Goal: Task Accomplishment & Management: Use online tool/utility

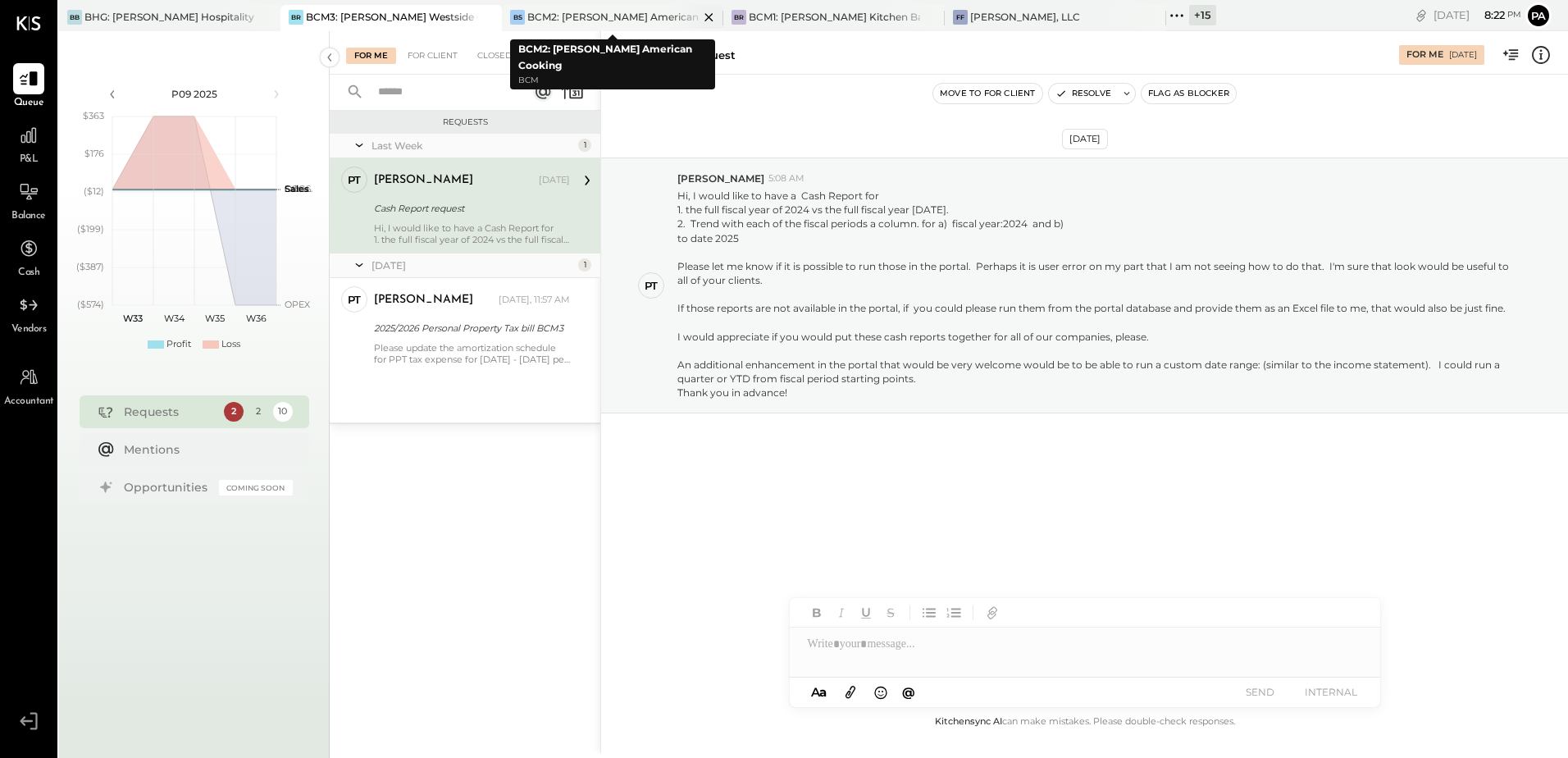
click at [606, 14] on div "BCM2: [PERSON_NAME] American Cooking" at bounding box center [613, 16] width 172 height 14
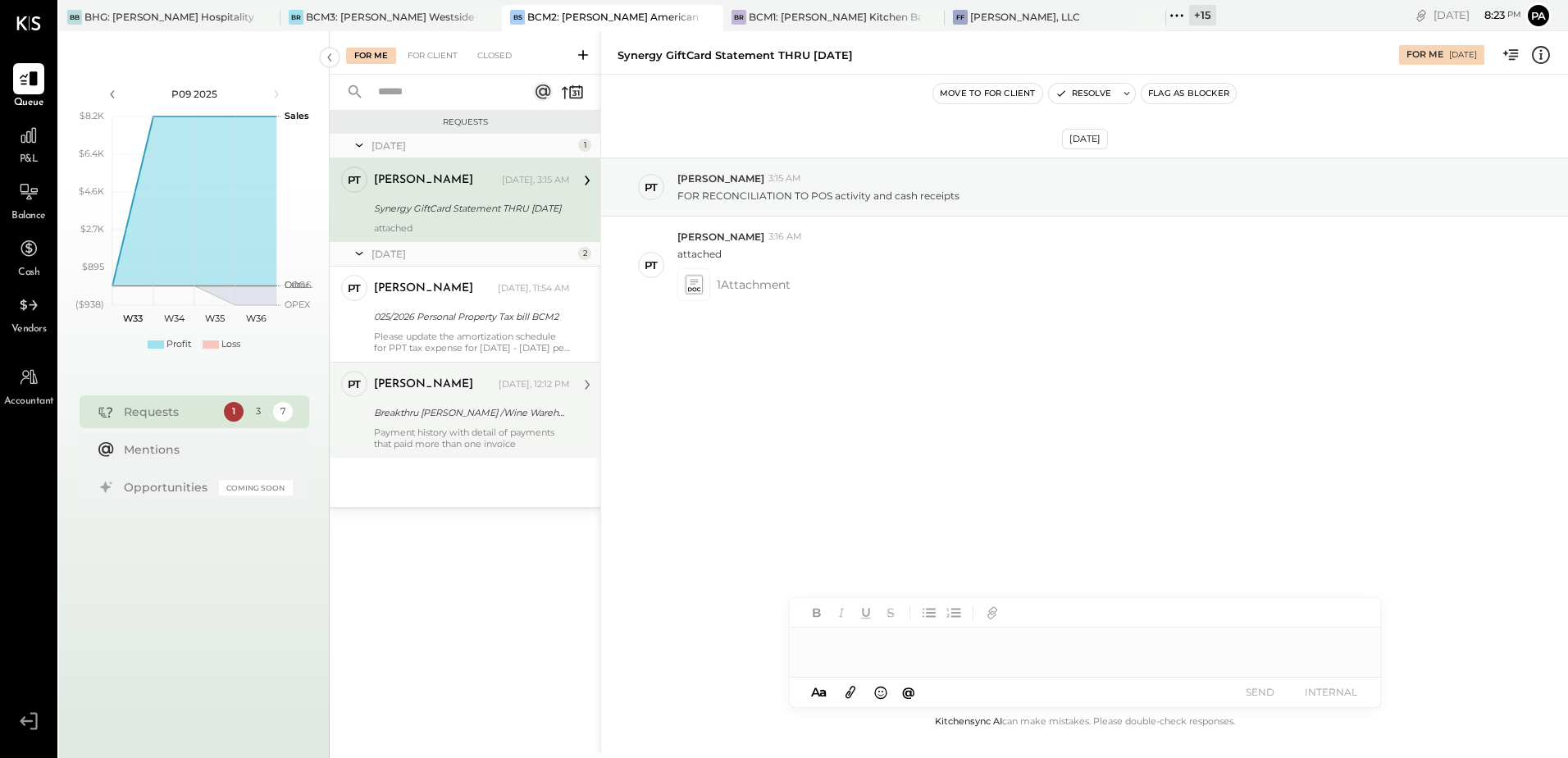
click at [465, 399] on div "[PERSON_NAME] [DATE], 12:12 PM Breakthru [PERSON_NAME] /Wine Warehouse - vendor…" at bounding box center [471, 409] width 196 height 79
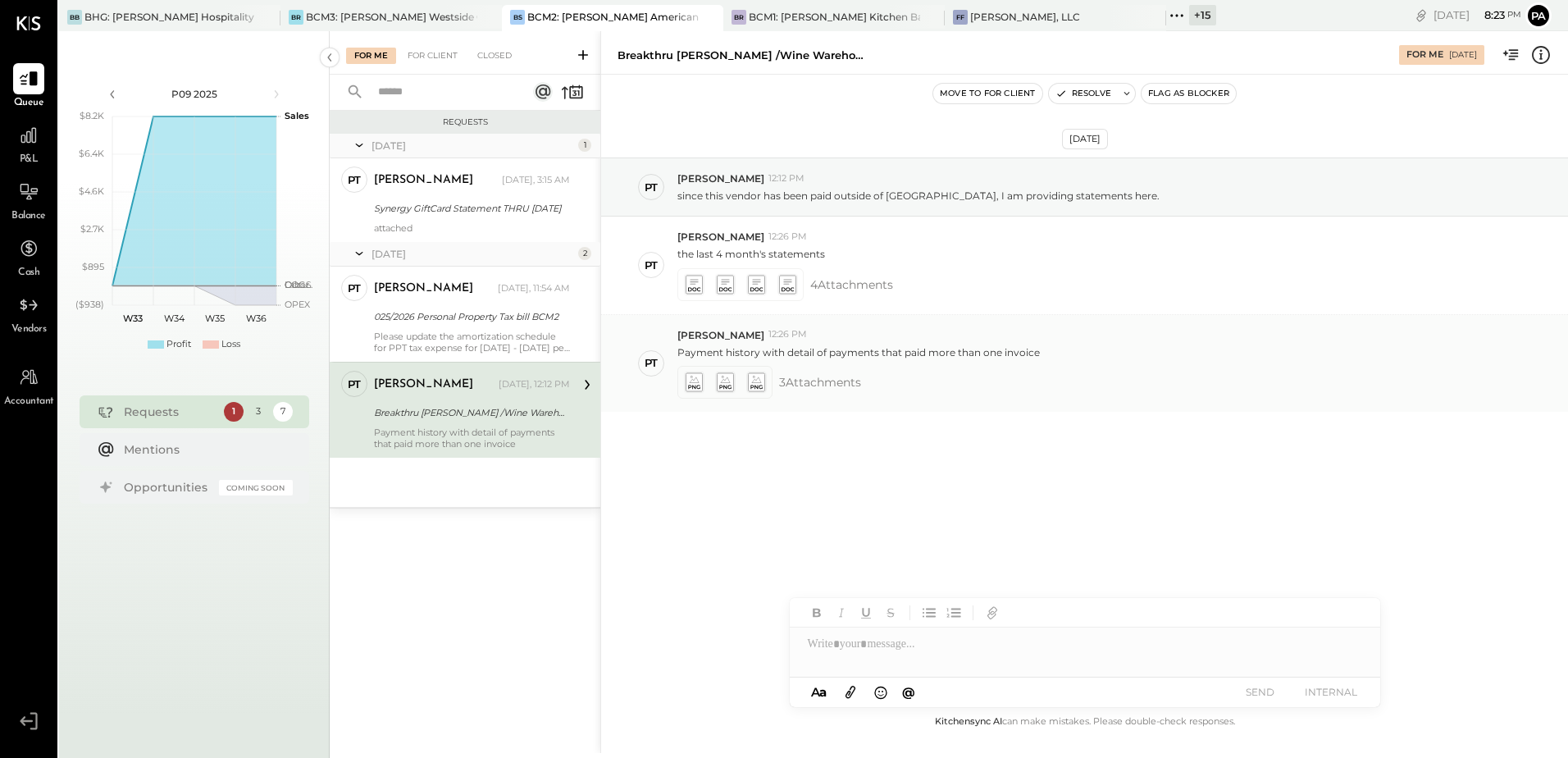
click at [687, 380] on icon at bounding box center [693, 381] width 17 height 19
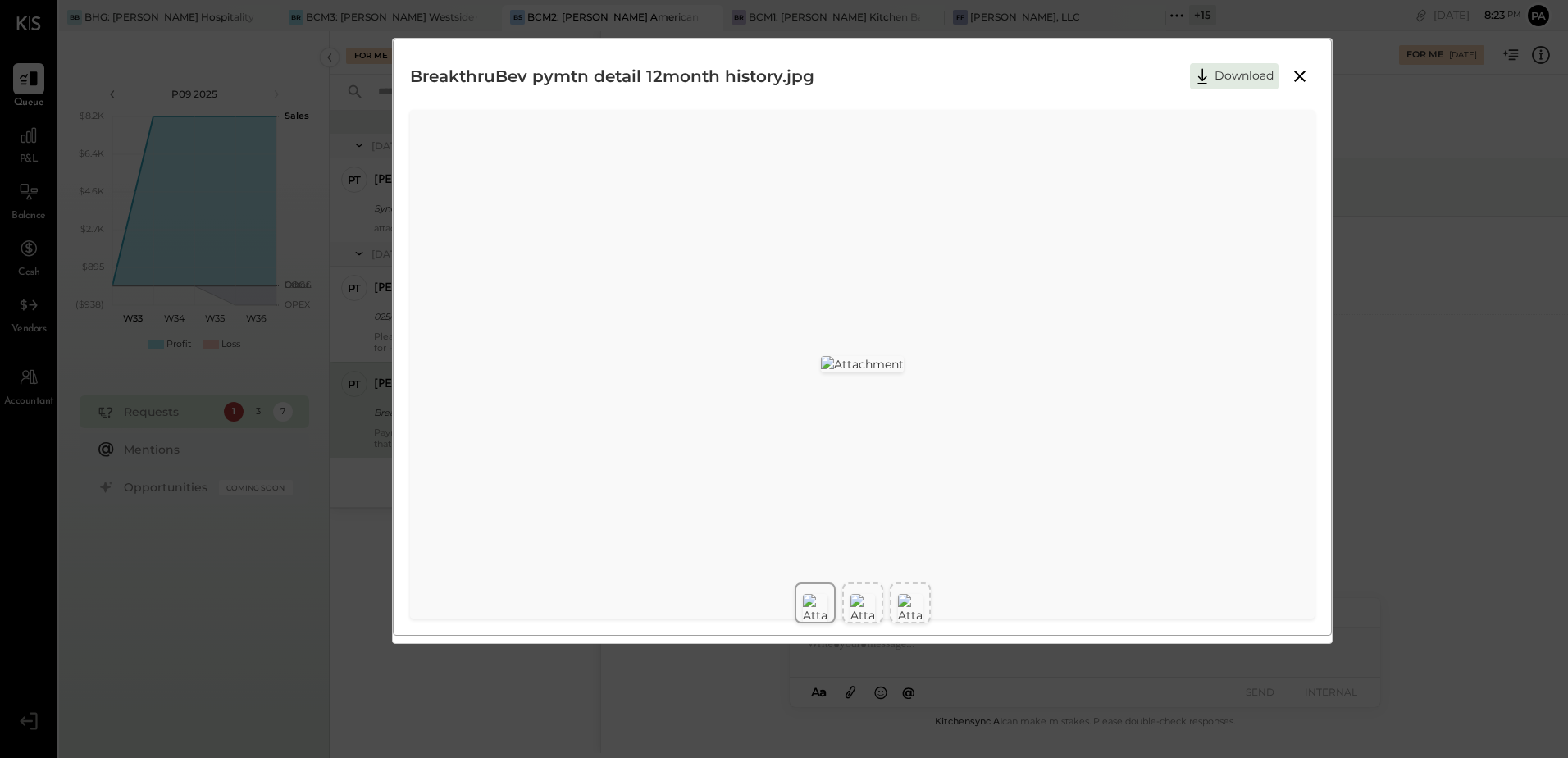
click at [914, 602] on div at bounding box center [910, 609] width 24 height 36
click at [1299, 80] on icon at bounding box center [1300, 77] width 20 height 20
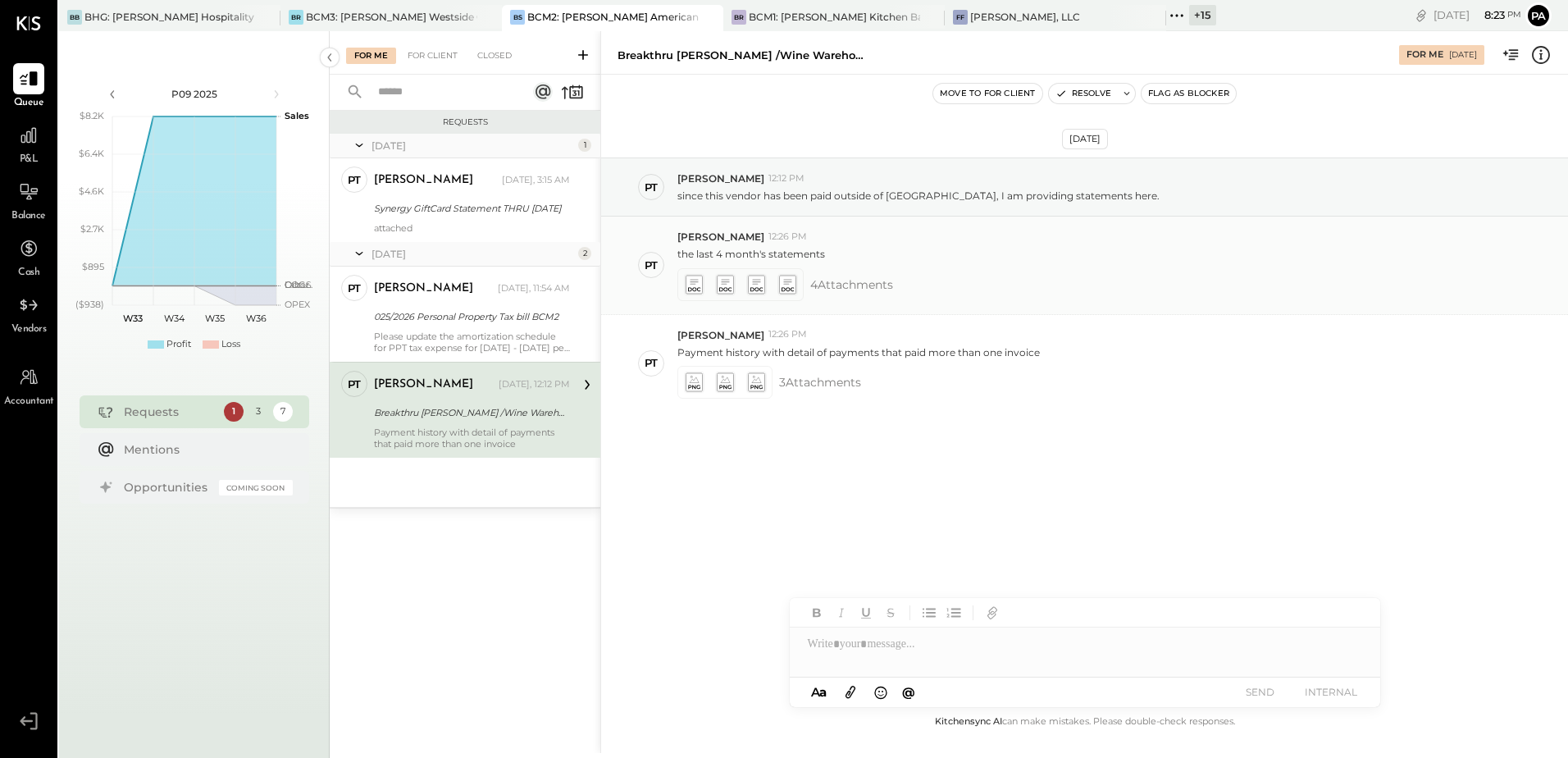
click at [701, 285] on icon at bounding box center [693, 284] width 17 height 19
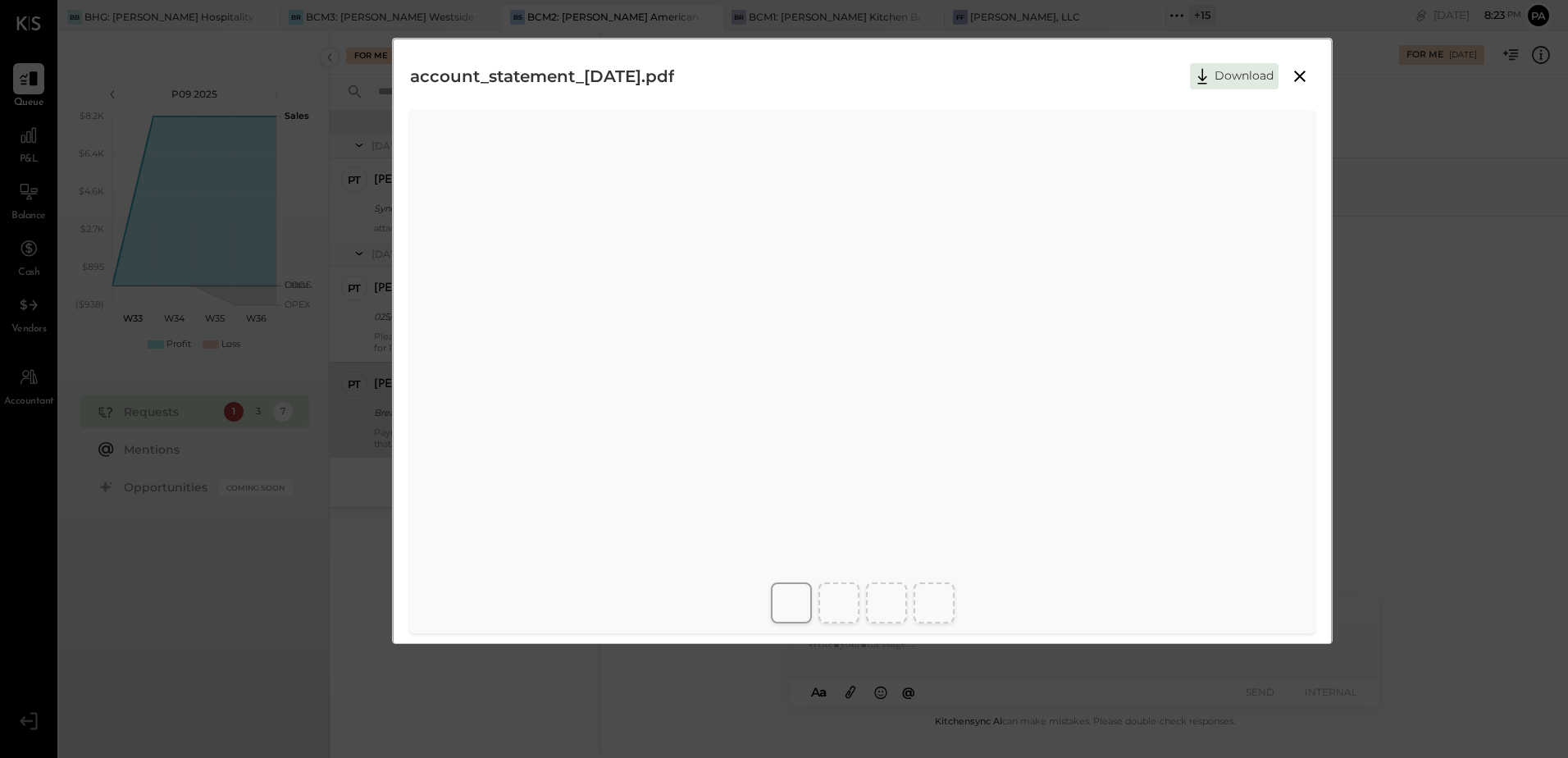
click at [1311, 72] on button at bounding box center [1300, 77] width 30 height 22
